Goal: Navigation & Orientation: Find specific page/section

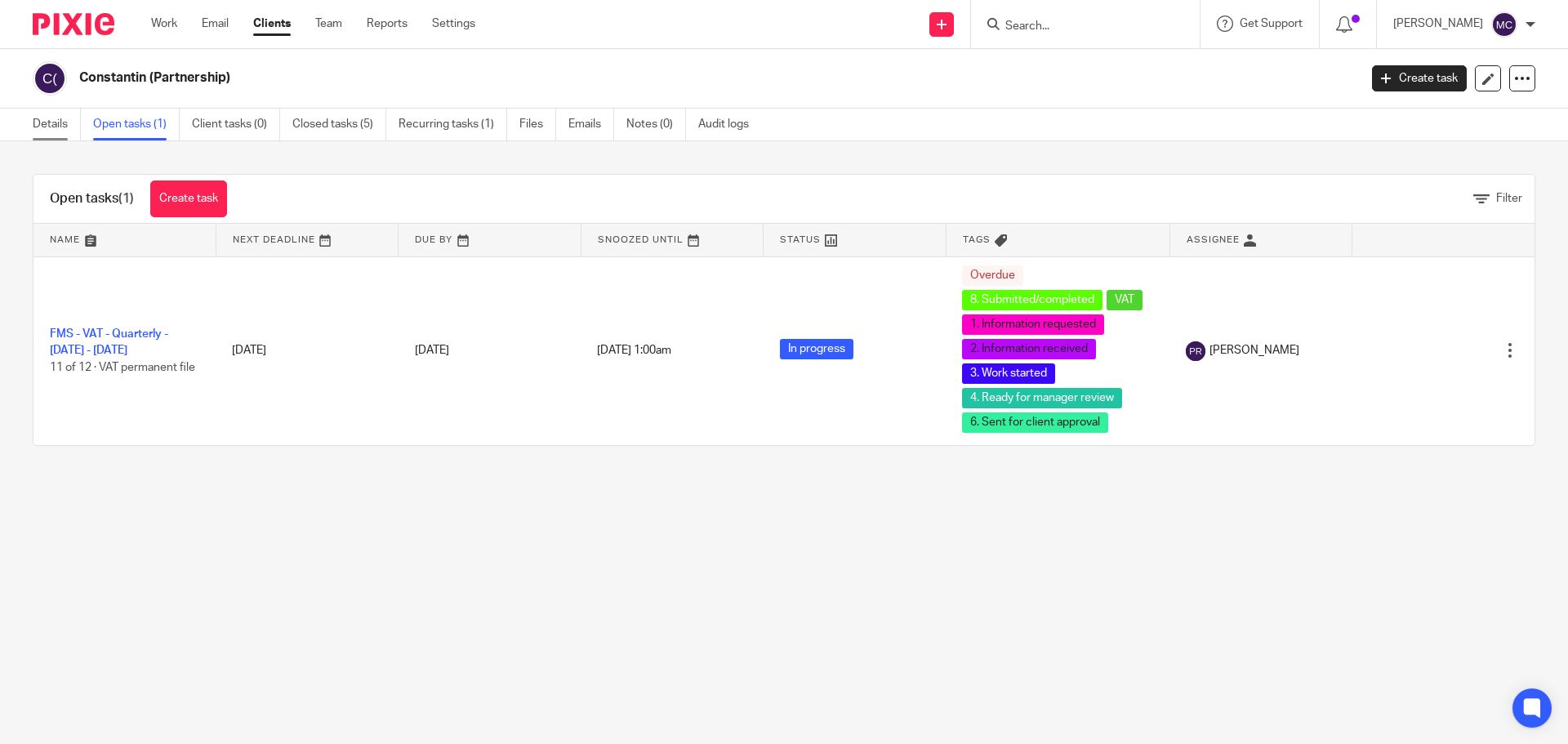
click at [63, 127] on link "Details" at bounding box center [56, 124] width 48 height 32
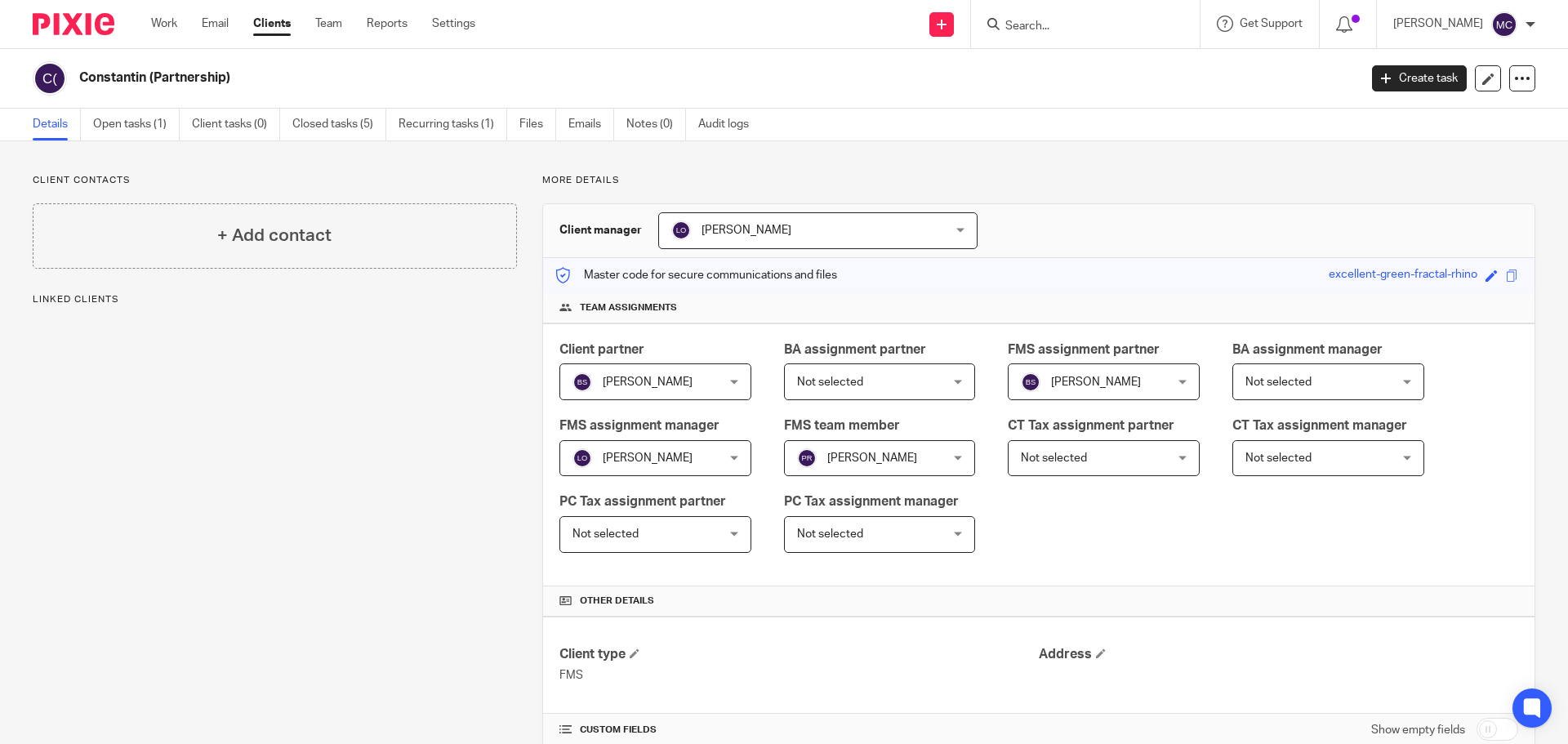
click at [146, 128] on link "Open tasks (1)" at bounding box center [137, 124] width 87 height 32
